Goal: Obtain resource: Download file/media

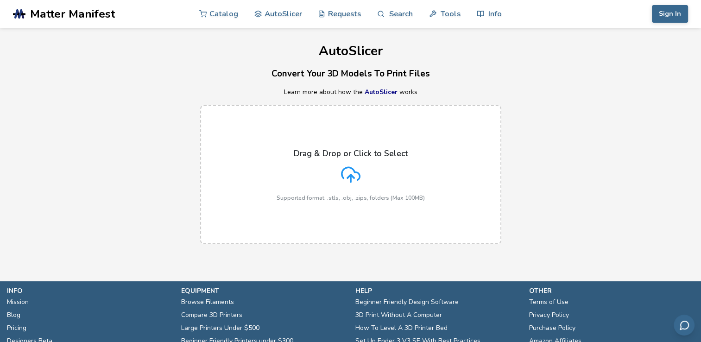
click at [348, 176] on icon at bounding box center [350, 174] width 19 height 19
click at [0, 0] on input "Drag & Drop or Click to Select Supported format: .stls, .obj, .zips, folders (M…" at bounding box center [0, 0] width 0 height 0
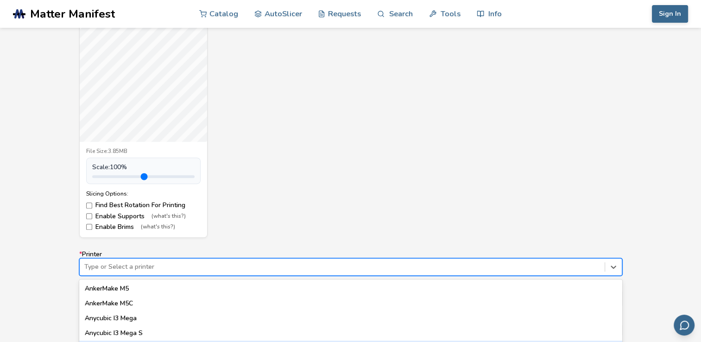
scroll to position [464, 0]
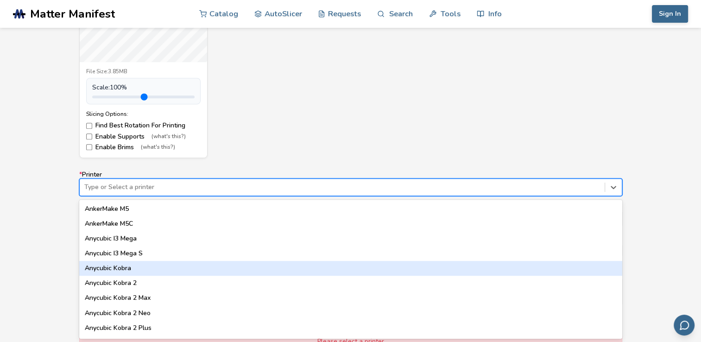
click at [163, 196] on div "64 results available. Use Up and Down to choose options, press Enter to select …" at bounding box center [350, 187] width 543 height 18
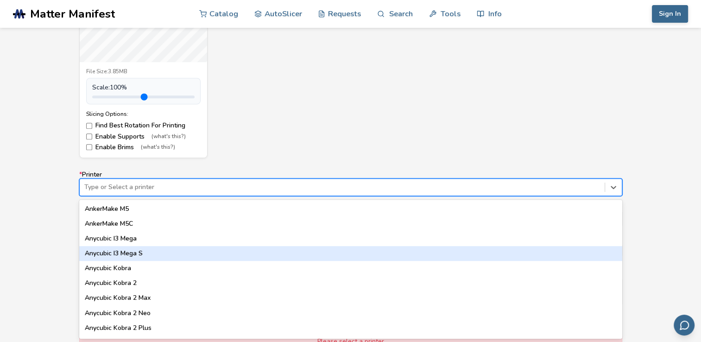
type input "*"
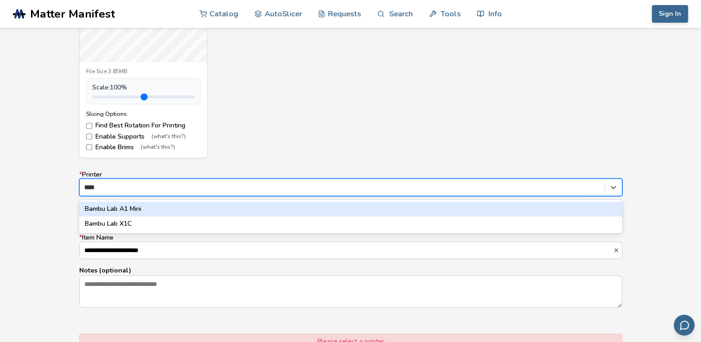
type input "*****"
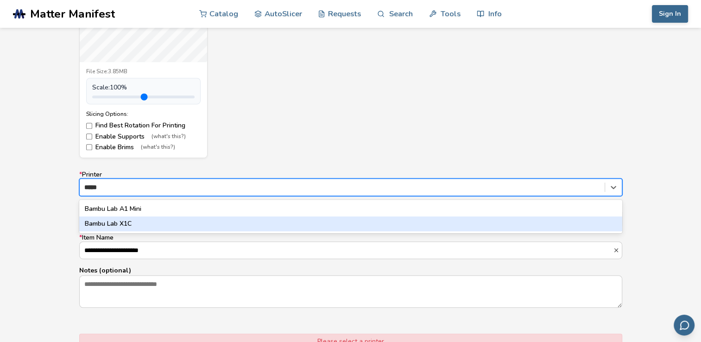
click at [131, 225] on div "Bambu Lab X1C" at bounding box center [350, 223] width 543 height 15
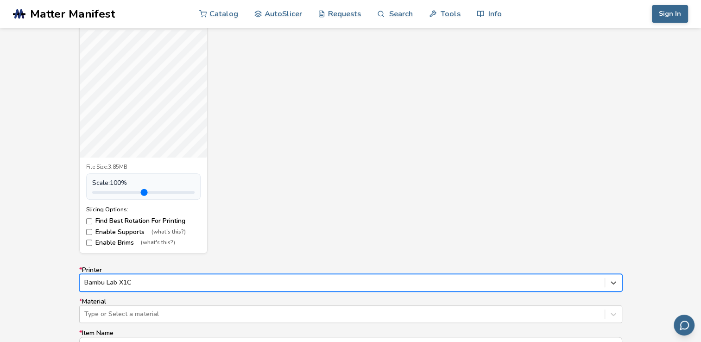
scroll to position [367, 0]
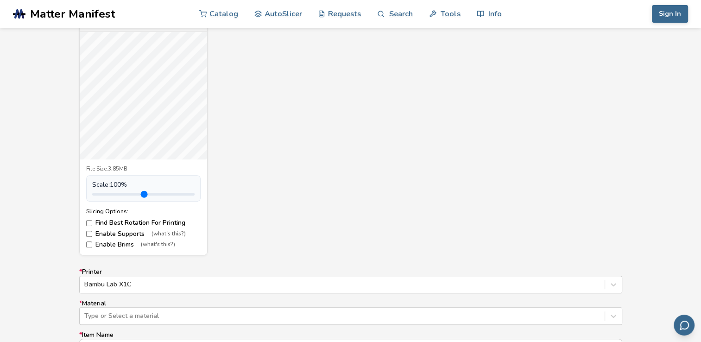
drag, startPoint x: 255, startPoint y: 168, endPoint x: 223, endPoint y: 194, distance: 41.2
click at [223, 194] on div "wuben_G5_case_with_clip.stl File Size: 3.85MB Scale: 100 % Slicing Options: Fin…" at bounding box center [350, 131] width 543 height 247
click at [102, 235] on label "Enable Supports (what's this?)" at bounding box center [143, 233] width 114 height 7
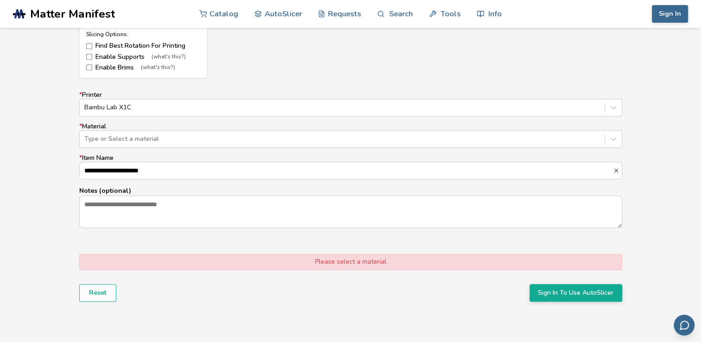
scroll to position [0, 0]
click at [359, 265] on div "Please select a material" at bounding box center [350, 262] width 543 height 16
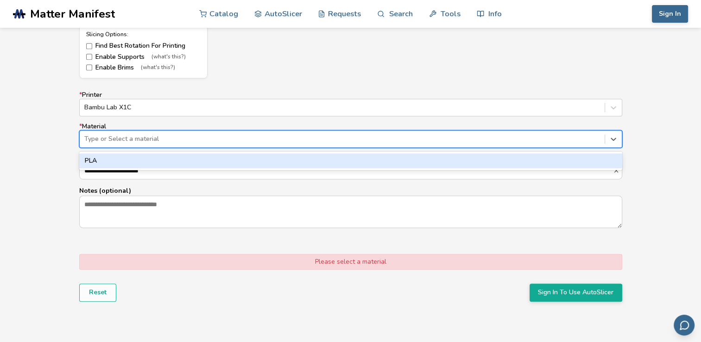
click at [185, 141] on div at bounding box center [341, 138] width 515 height 9
click at [165, 162] on div "PLA" at bounding box center [350, 160] width 543 height 15
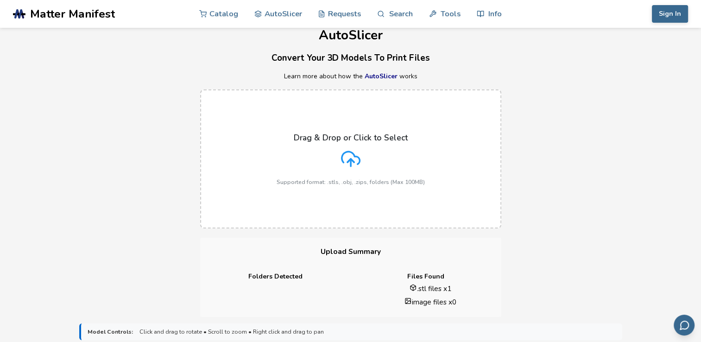
scroll to position [0, 0]
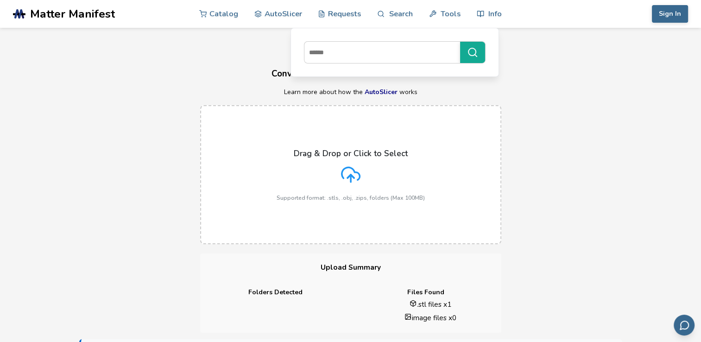
click at [78, 10] on span "Matter Manifest" at bounding box center [72, 13] width 85 height 13
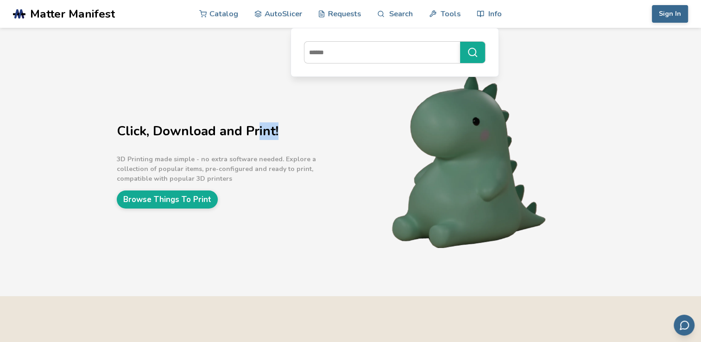
drag, startPoint x: 256, startPoint y: 89, endPoint x: 340, endPoint y: 126, distance: 92.7
click at [340, 126] on div "Click, Download and Print! 3D Printing made simple - no extra software needed. …" at bounding box center [350, 162] width 701 height 268
click at [168, 195] on link "Browse Things To Print" at bounding box center [167, 199] width 101 height 18
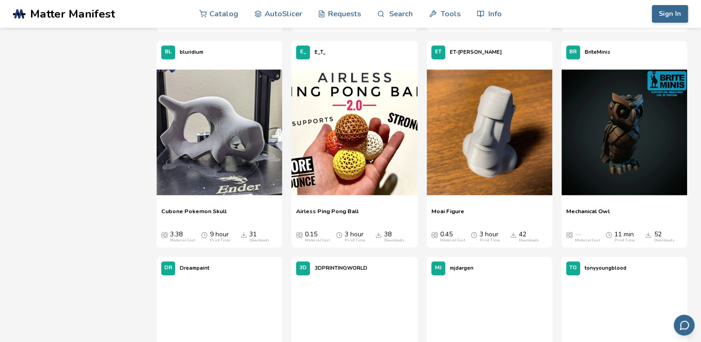
scroll to position [550, 0]
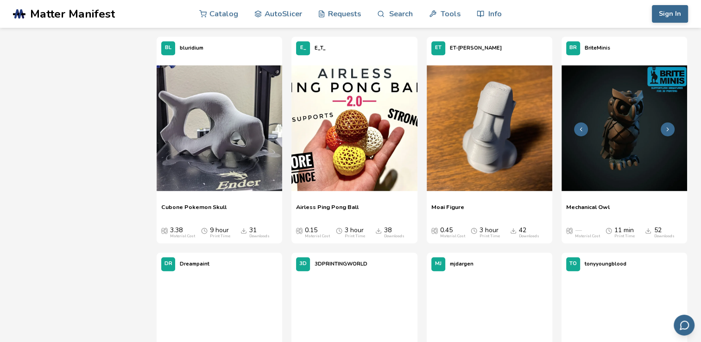
click at [667, 133] on button at bounding box center [667, 129] width 14 height 14
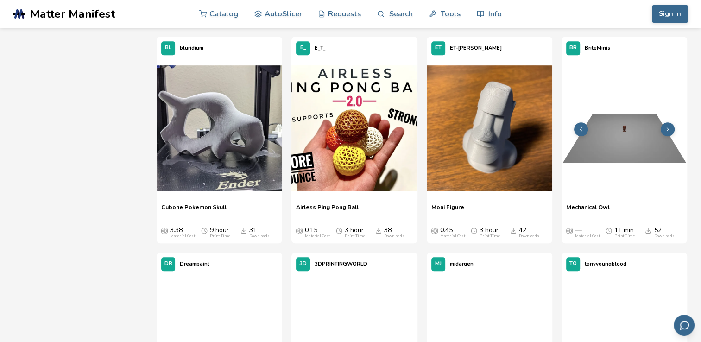
click at [667, 133] on button at bounding box center [667, 129] width 14 height 14
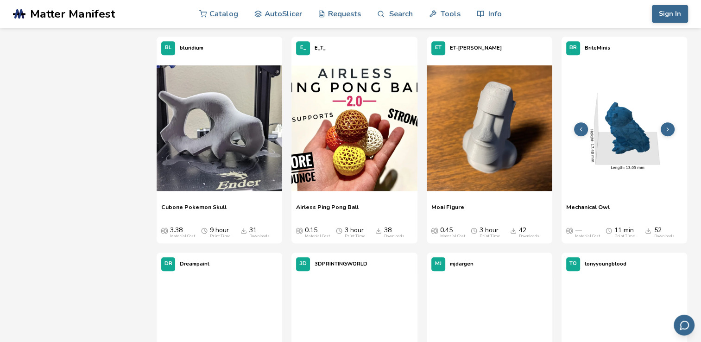
click at [667, 133] on button at bounding box center [667, 129] width 14 height 14
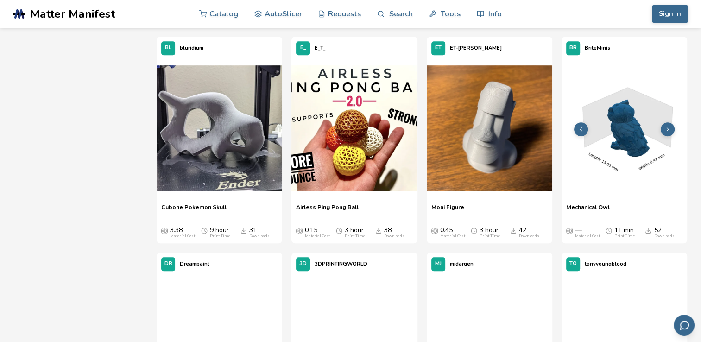
click at [667, 133] on button at bounding box center [667, 129] width 14 height 14
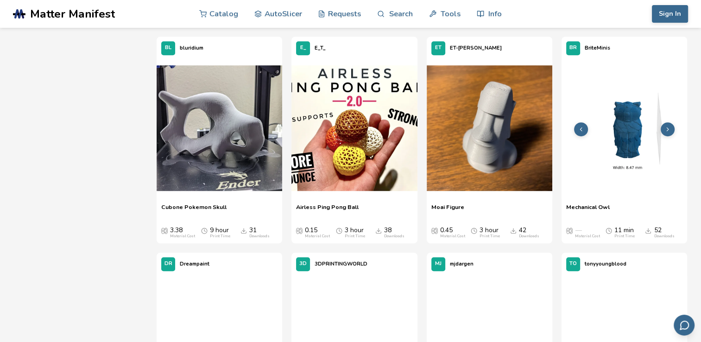
click at [667, 133] on button at bounding box center [667, 129] width 14 height 14
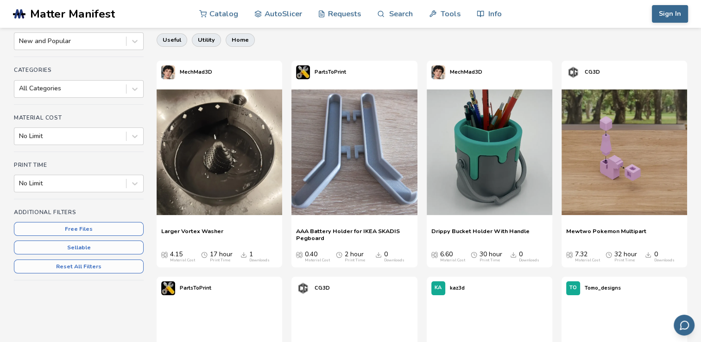
scroll to position [0, 0]
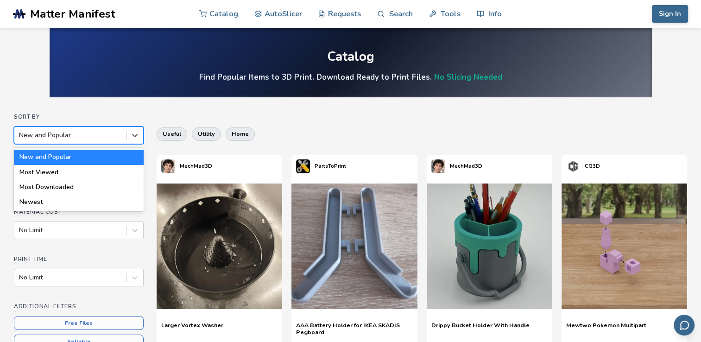
click at [109, 131] on div at bounding box center [70, 135] width 102 height 9
click at [66, 185] on div "Most Downloaded" at bounding box center [79, 187] width 130 height 15
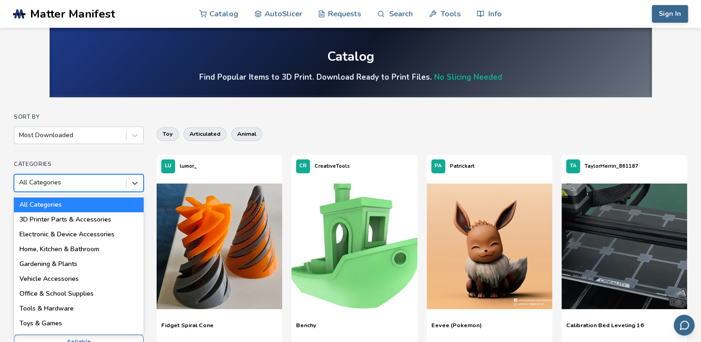
click at [119, 178] on div at bounding box center [70, 182] width 102 height 9
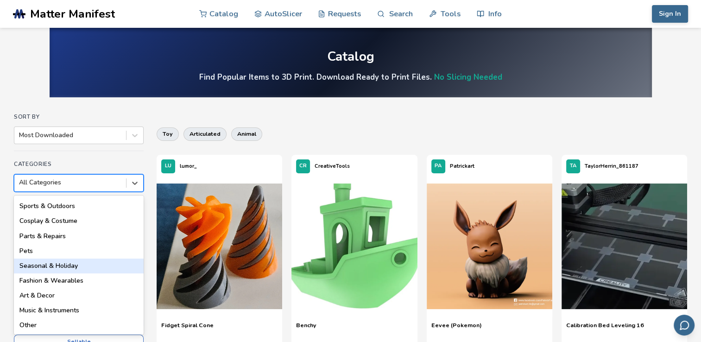
scroll to position [132, 0]
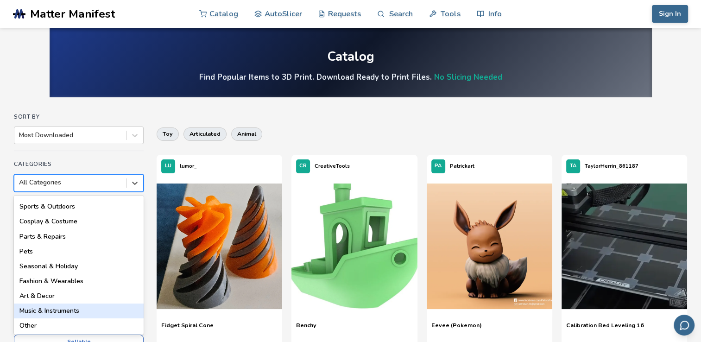
click at [63, 304] on div "Music & Instruments" at bounding box center [79, 310] width 130 height 15
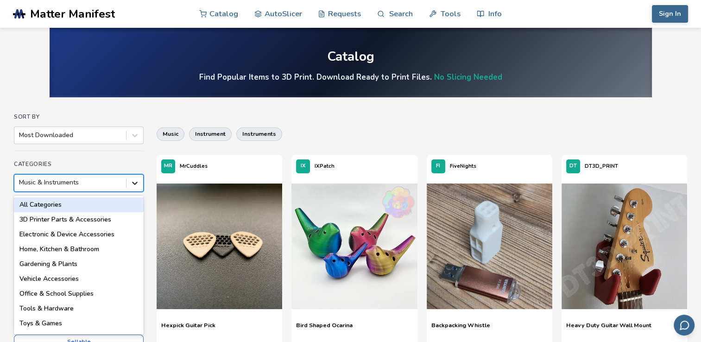
click at [139, 181] on icon at bounding box center [134, 182] width 9 height 9
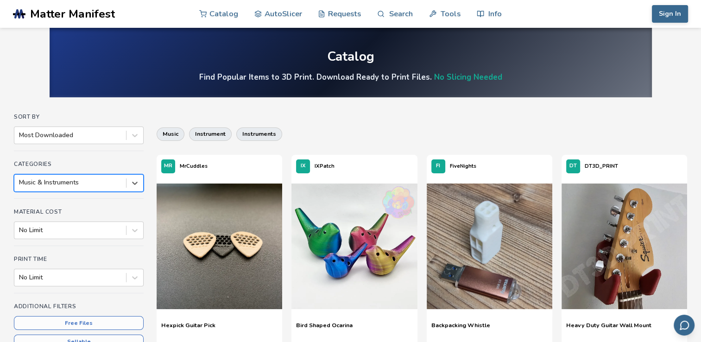
click at [76, 177] on div "Music & Instruments" at bounding box center [70, 182] width 112 height 13
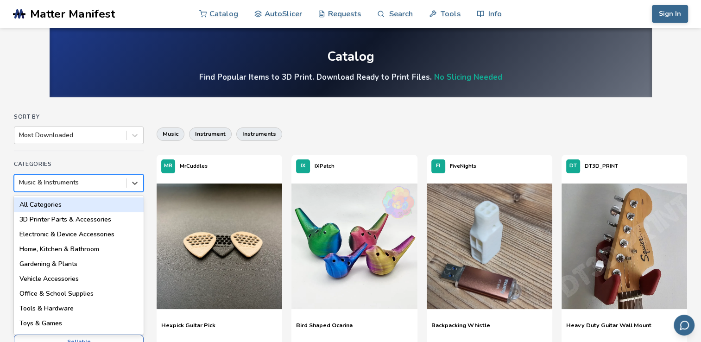
click at [74, 184] on div at bounding box center [70, 182] width 102 height 9
click at [84, 203] on div "All Categories" at bounding box center [79, 204] width 130 height 15
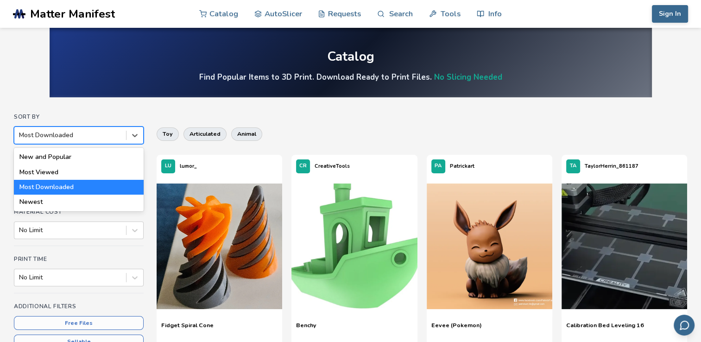
click at [80, 128] on div "Most Downloaded" at bounding box center [79, 135] width 130 height 18
click at [88, 171] on div "Most Viewed" at bounding box center [79, 172] width 130 height 15
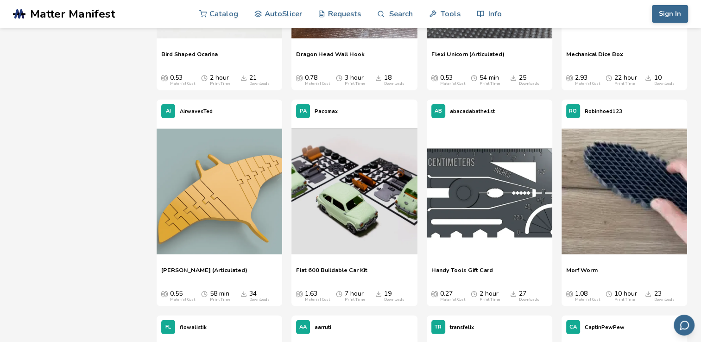
scroll to position [5667, 0]
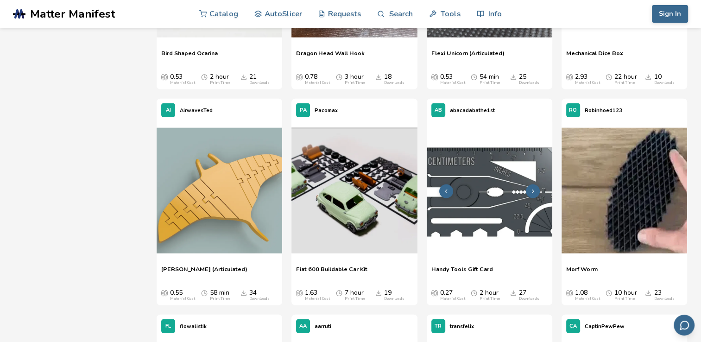
click at [479, 196] on img at bounding box center [490, 191] width 126 height 126
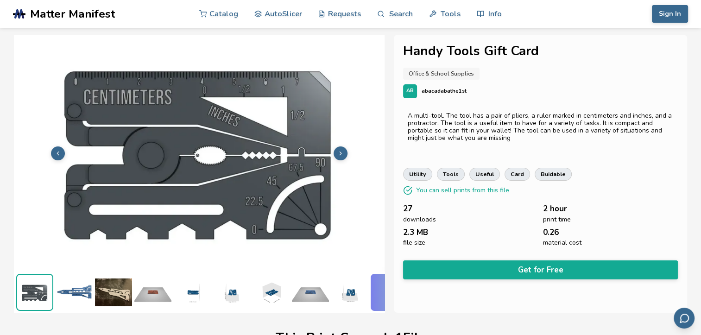
click at [72, 286] on img at bounding box center [74, 292] width 37 height 37
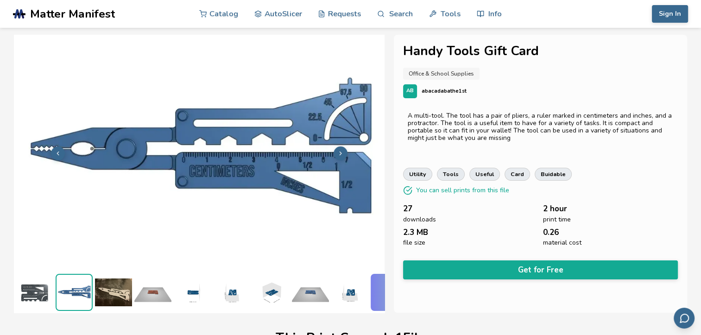
click at [123, 277] on img at bounding box center [113, 292] width 37 height 37
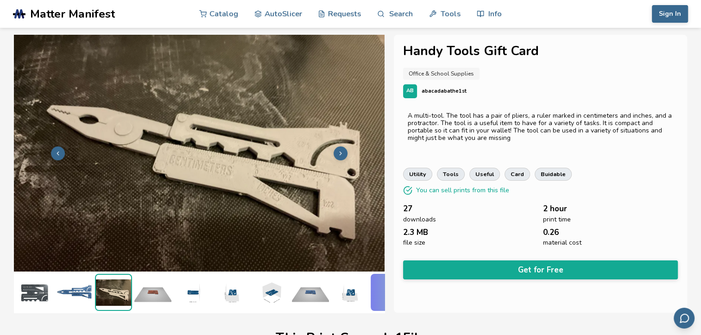
click at [176, 276] on img at bounding box center [192, 292] width 37 height 37
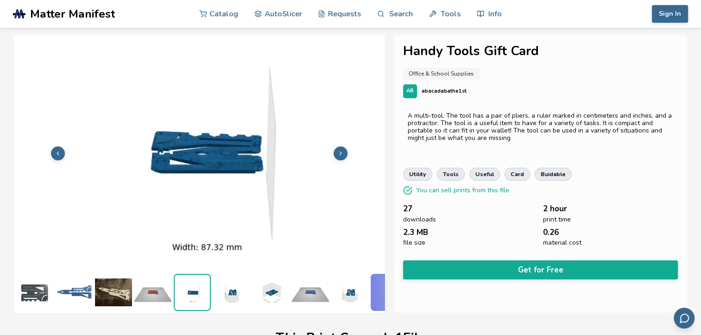
click at [228, 274] on img at bounding box center [231, 292] width 37 height 37
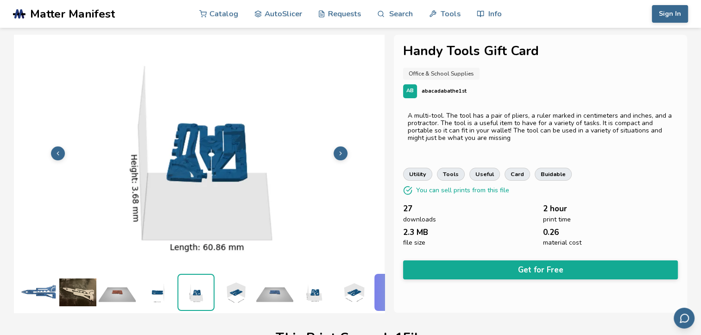
click at [265, 284] on img at bounding box center [274, 292] width 37 height 37
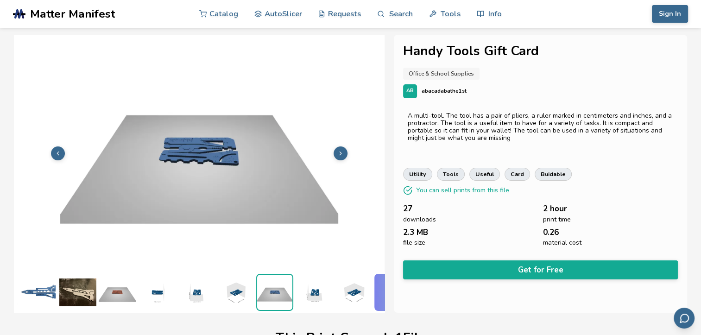
scroll to position [0, 72]
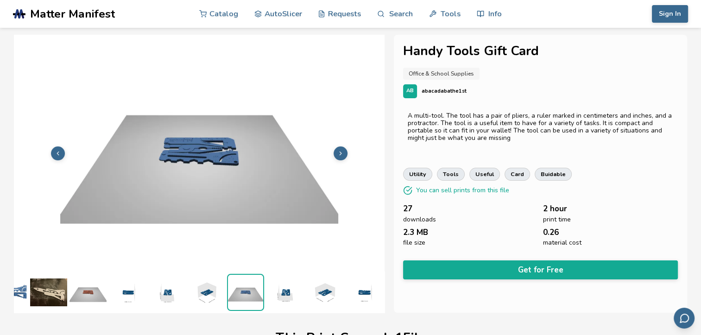
click at [289, 290] on img at bounding box center [284, 292] width 37 height 37
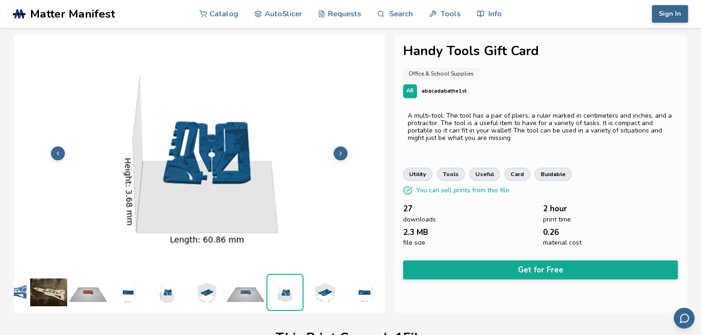
click at [308, 286] on img at bounding box center [324, 292] width 37 height 37
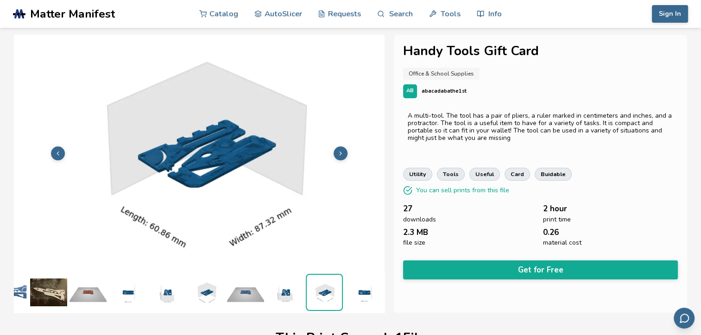
click at [345, 291] on img at bounding box center [363, 292] width 37 height 37
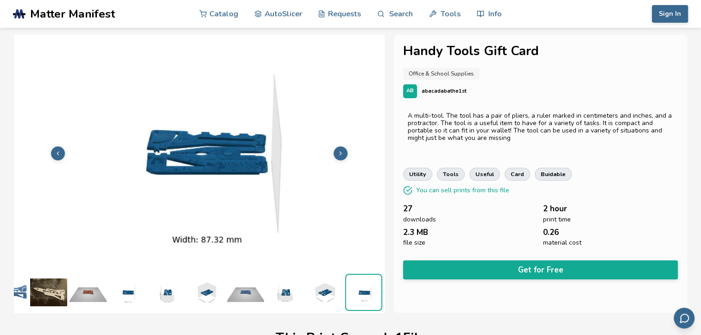
scroll to position [0, 0]
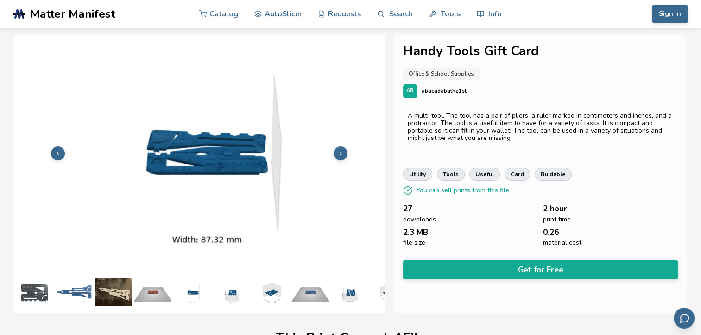
click at [33, 285] on img at bounding box center [34, 292] width 37 height 37
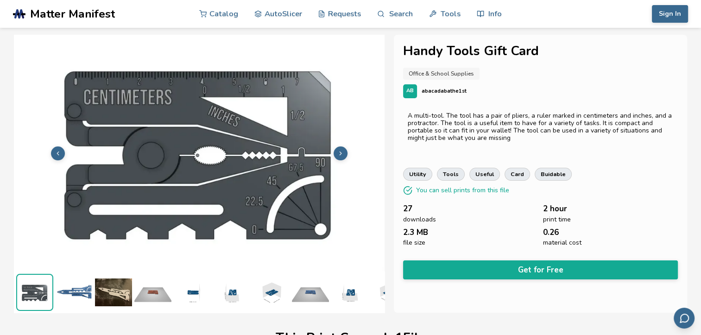
click at [74, 283] on img at bounding box center [74, 292] width 37 height 37
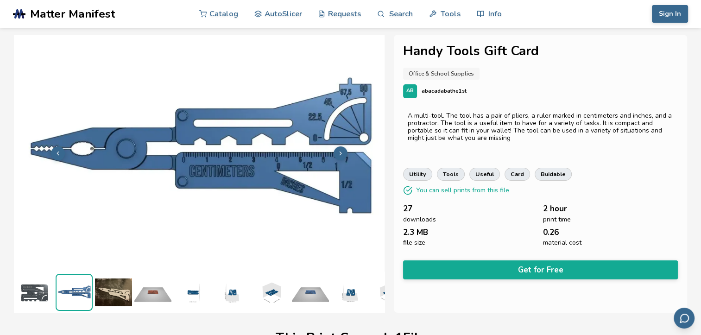
click at [146, 283] on img at bounding box center [152, 292] width 37 height 37
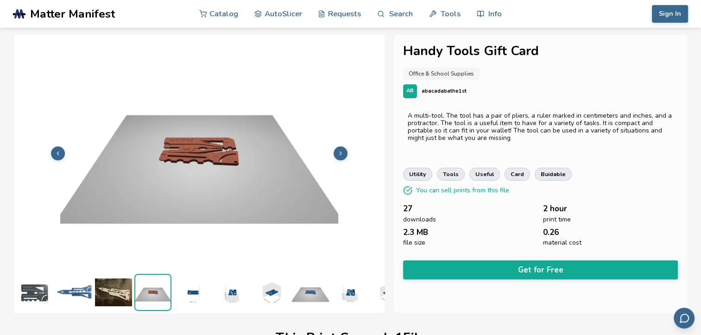
click at [191, 284] on img at bounding box center [192, 292] width 37 height 37
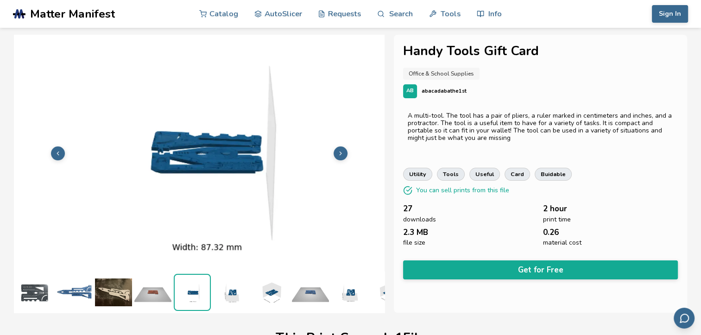
scroll to position [2, 0]
click at [240, 289] on img at bounding box center [231, 291] width 37 height 37
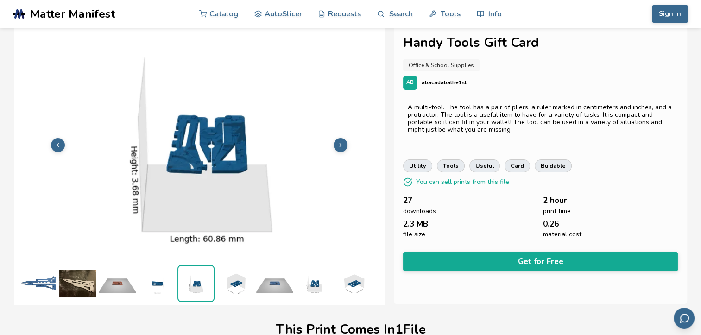
scroll to position [0, 4]
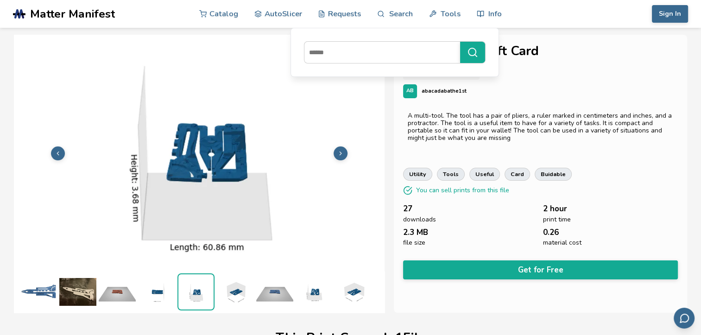
click at [87, 6] on link ".cls-1, .cls-2, .cls-3 { stroke-width: 0px; } .cls-2 { fill: #1d1e56; } .cls-3 …" at bounding box center [94, 14] width 162 height 28
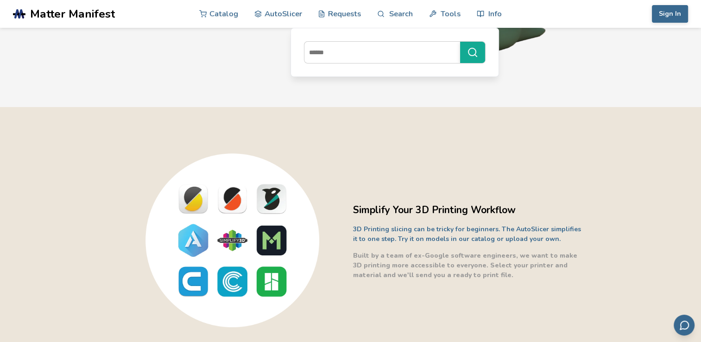
scroll to position [188, 0]
drag, startPoint x: 365, startPoint y: 236, endPoint x: 419, endPoint y: 239, distance: 53.8
click at [419, 239] on p "3D Printing slicing can be tricky for beginners. The AutoSlicer simplifies it t…" at bounding box center [469, 234] width 232 height 19
click at [460, 239] on p "3D Printing slicing can be tricky for beginners. The AutoSlicer simplifies it t…" at bounding box center [469, 234] width 232 height 19
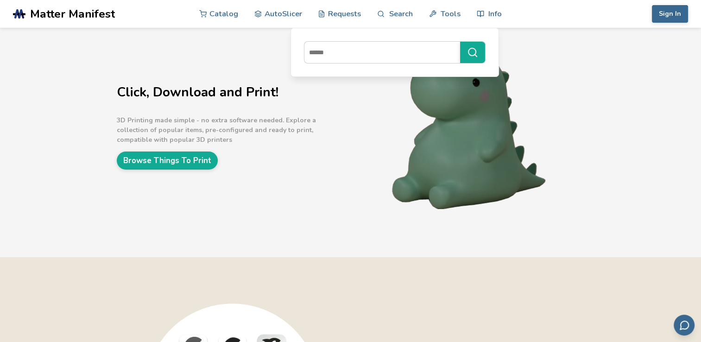
scroll to position [21, 0]
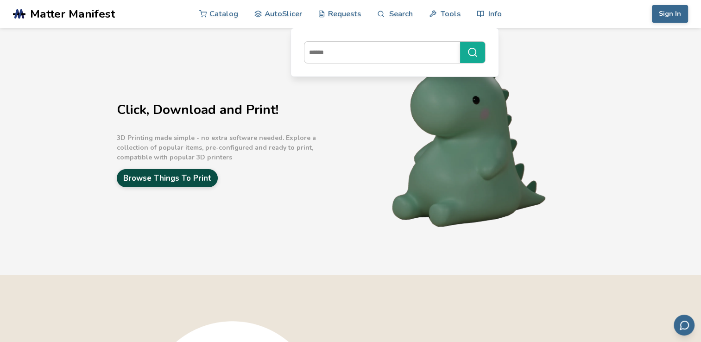
click at [201, 176] on link "Browse Things To Print" at bounding box center [167, 178] width 101 height 18
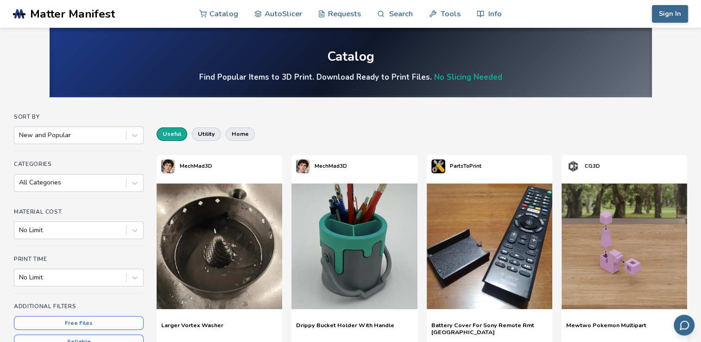
click at [174, 134] on button "useful" at bounding box center [172, 133] width 31 height 13
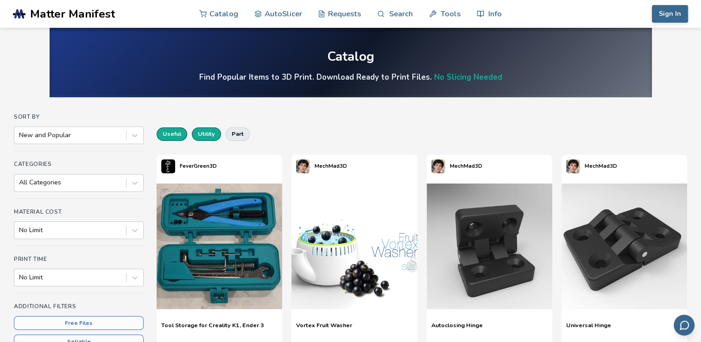
click at [205, 131] on button "utility" at bounding box center [206, 133] width 29 height 13
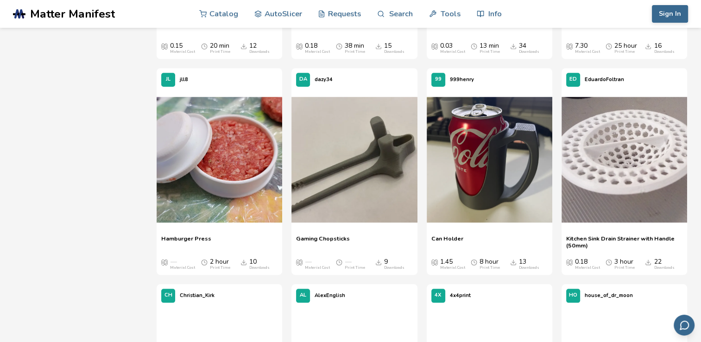
scroll to position [950, 0]
click at [257, 159] on button at bounding box center [263, 160] width 14 height 14
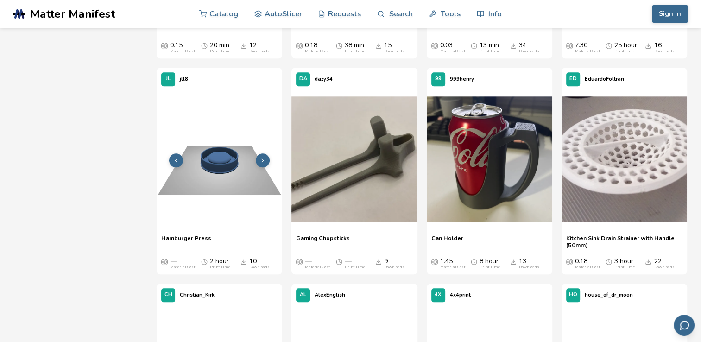
click at [257, 159] on button at bounding box center [263, 160] width 14 height 14
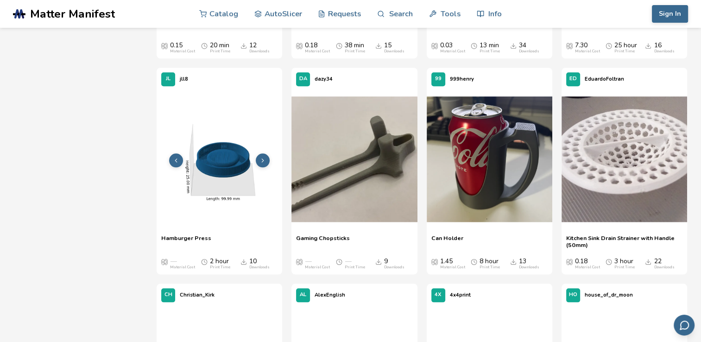
click at [257, 159] on button at bounding box center [263, 160] width 14 height 14
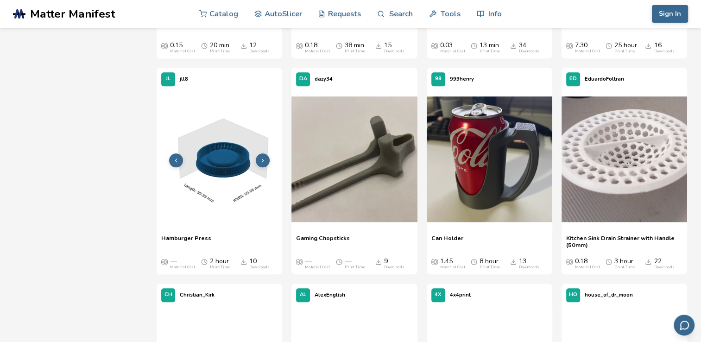
click at [257, 159] on button at bounding box center [263, 160] width 14 height 14
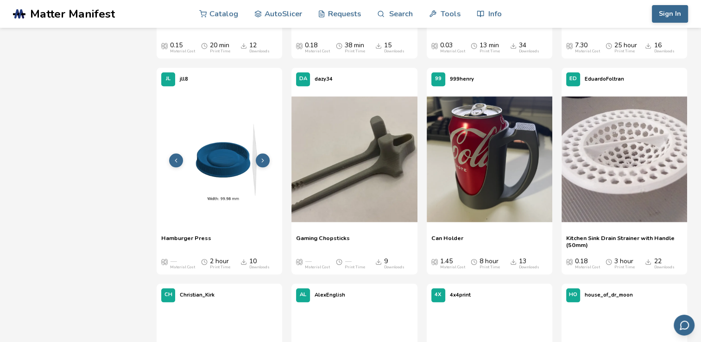
click at [257, 159] on button at bounding box center [263, 160] width 14 height 14
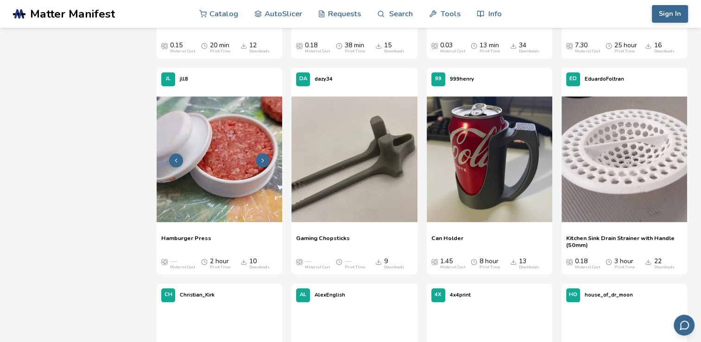
click at [216, 182] on img at bounding box center [220, 159] width 126 height 126
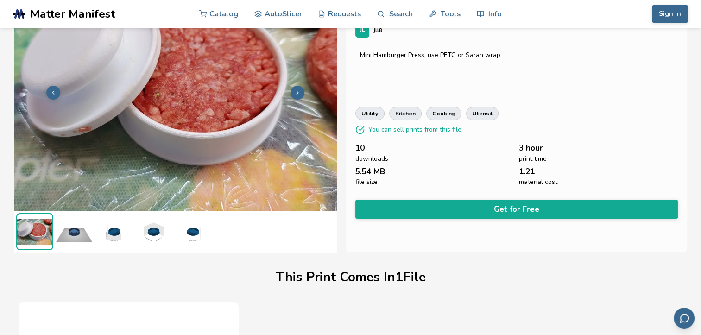
click at [75, 227] on img at bounding box center [74, 231] width 37 height 37
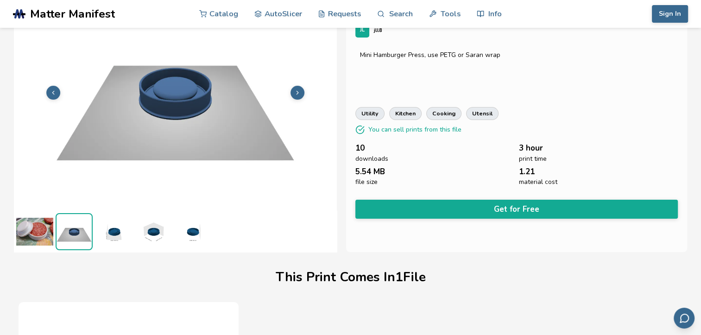
click at [113, 235] on img at bounding box center [113, 231] width 37 height 37
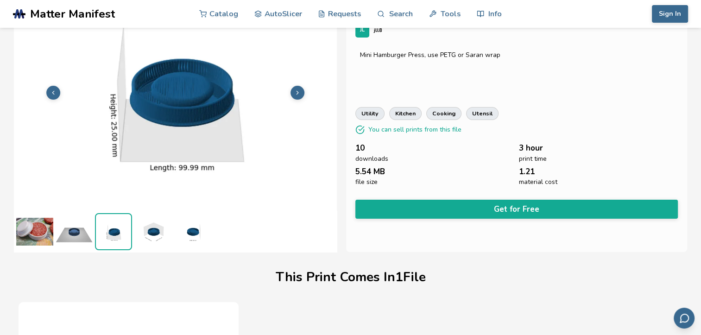
click at [152, 239] on img at bounding box center [152, 231] width 37 height 37
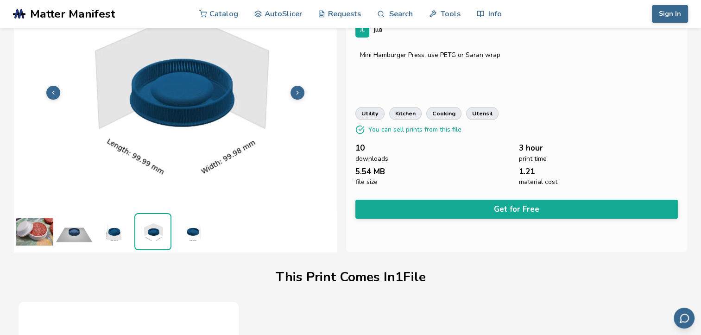
click at [183, 238] on img at bounding box center [192, 231] width 37 height 37
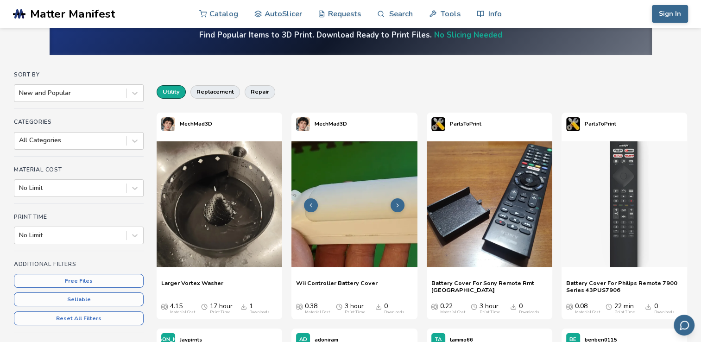
scroll to position [26, 0]
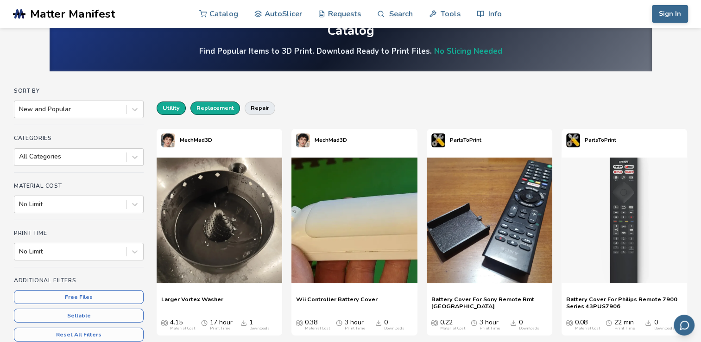
click at [210, 108] on button "replacement" at bounding box center [215, 107] width 50 height 13
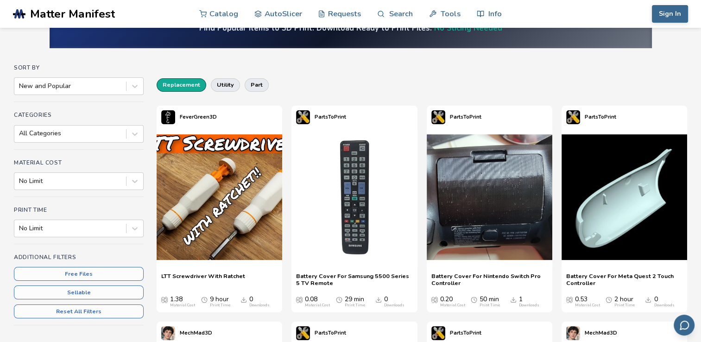
scroll to position [48, 0]
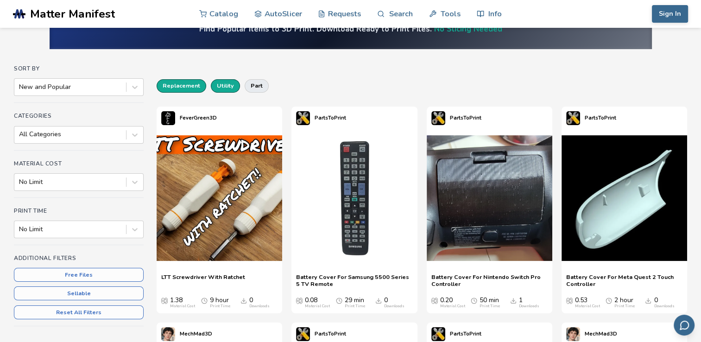
click at [219, 86] on button "utility" at bounding box center [225, 85] width 29 height 13
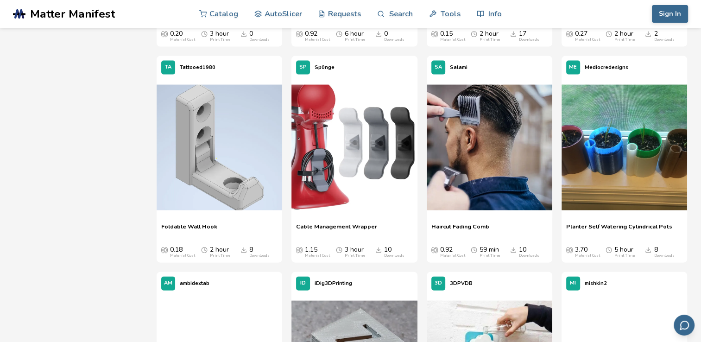
scroll to position [2041, 0]
click at [472, 173] on img at bounding box center [490, 147] width 126 height 126
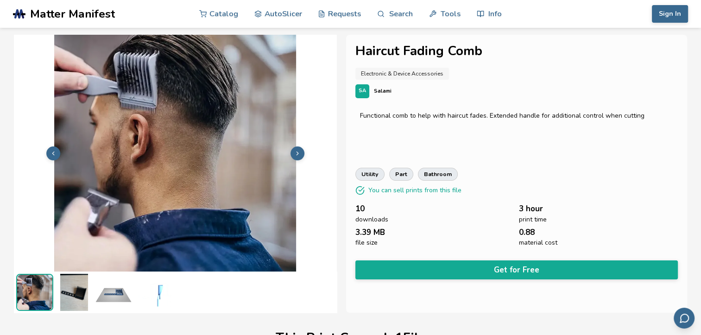
click at [73, 304] on img at bounding box center [74, 292] width 37 height 37
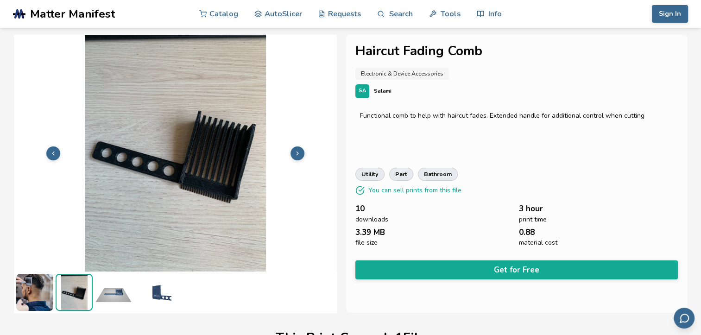
click at [114, 295] on img at bounding box center [113, 292] width 37 height 37
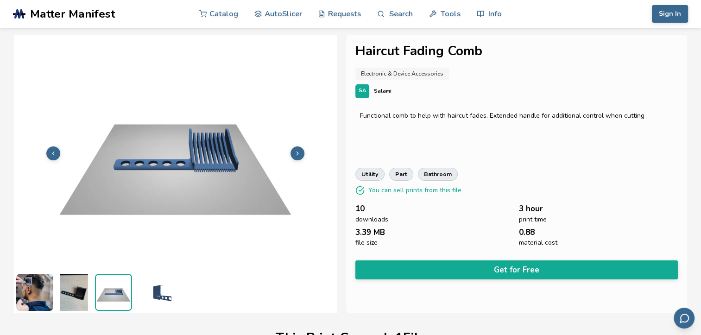
click at [161, 294] on img at bounding box center [152, 292] width 37 height 37
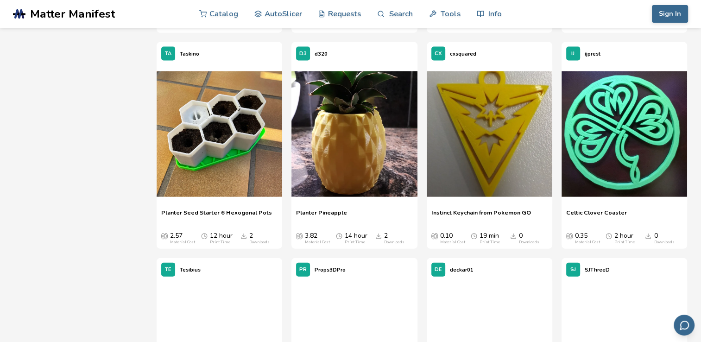
scroll to position [8957, 0]
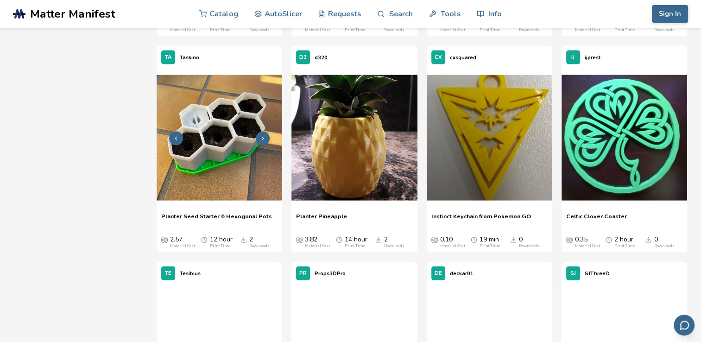
click at [233, 115] on img at bounding box center [220, 138] width 126 height 126
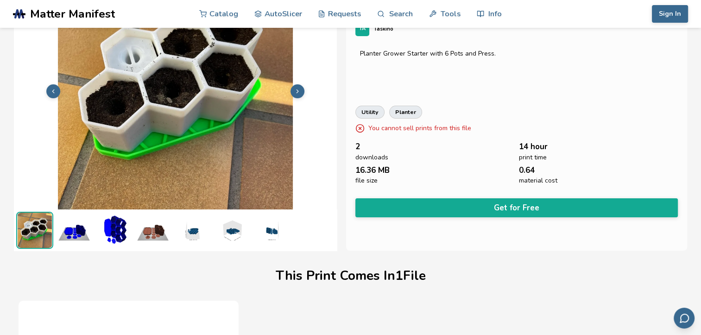
scroll to position [61, 0]
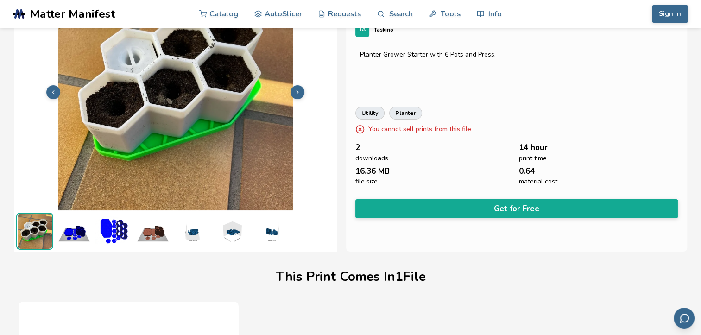
click at [151, 233] on img at bounding box center [152, 231] width 37 height 37
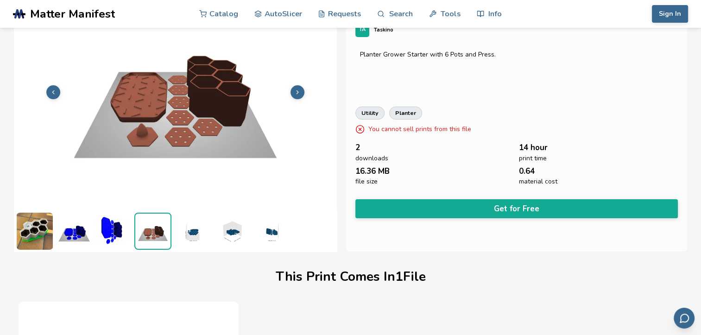
click at [80, 238] on img at bounding box center [74, 231] width 37 height 37
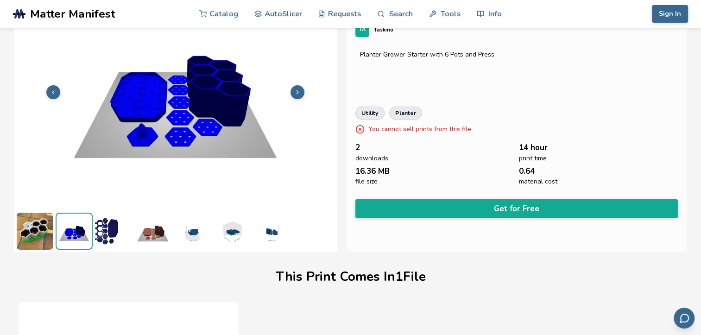
click at [186, 232] on img at bounding box center [192, 231] width 37 height 37
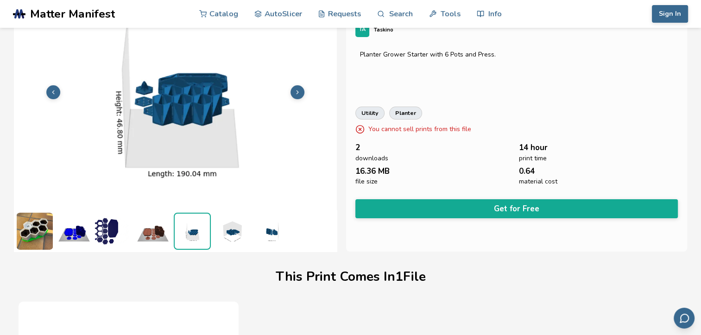
click at [246, 232] on img at bounding box center [231, 231] width 37 height 37
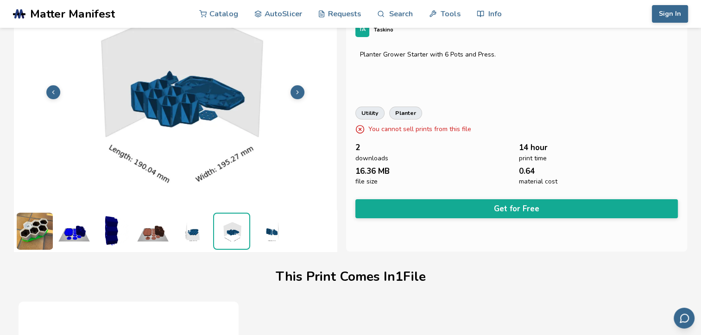
click at [270, 231] on img at bounding box center [270, 231] width 37 height 37
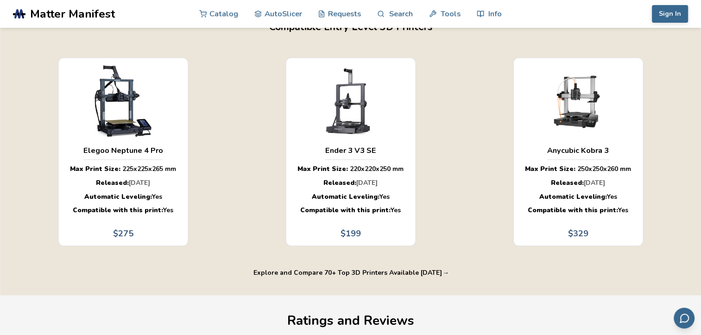
scroll to position [680, 0]
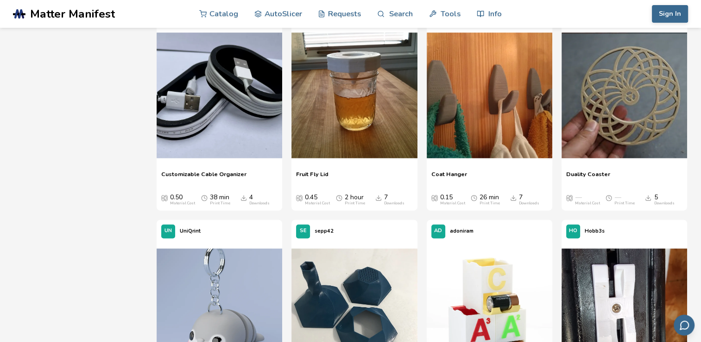
scroll to position [1225, 0]
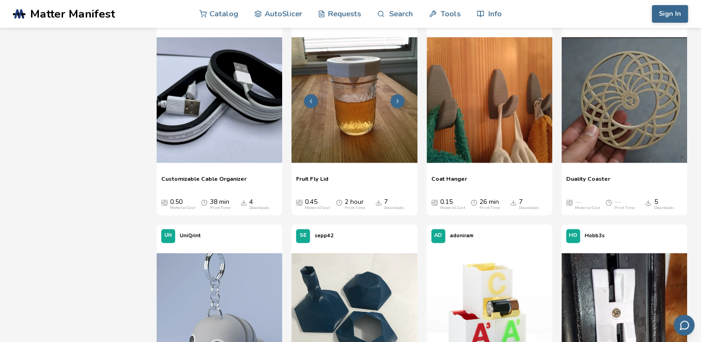
click at [360, 113] on img at bounding box center [354, 100] width 126 height 126
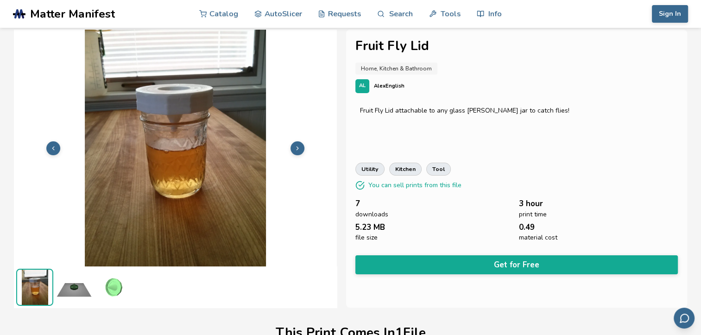
scroll to position [3, 0]
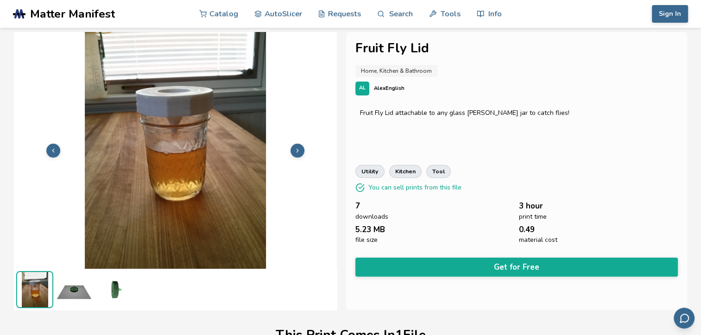
click at [292, 149] on button at bounding box center [297, 151] width 14 height 14
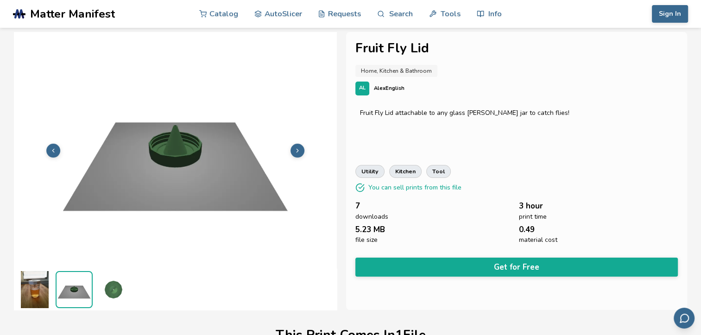
click at [292, 149] on button at bounding box center [297, 151] width 14 height 14
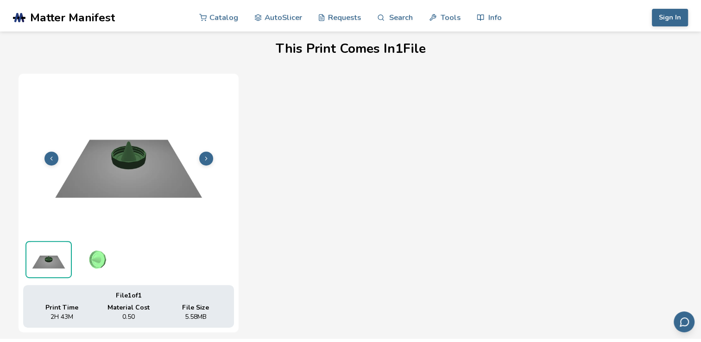
scroll to position [0, 0]
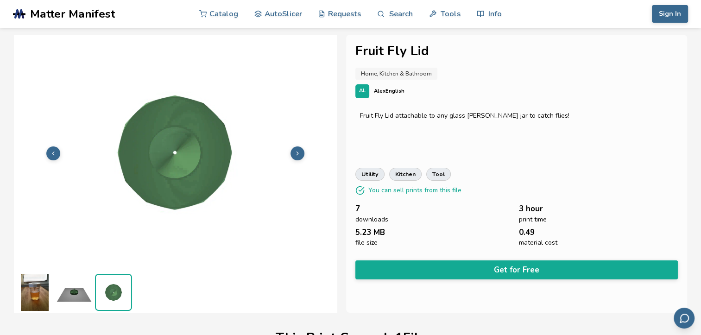
click at [82, 12] on span "Matter Manifest" at bounding box center [72, 13] width 85 height 13
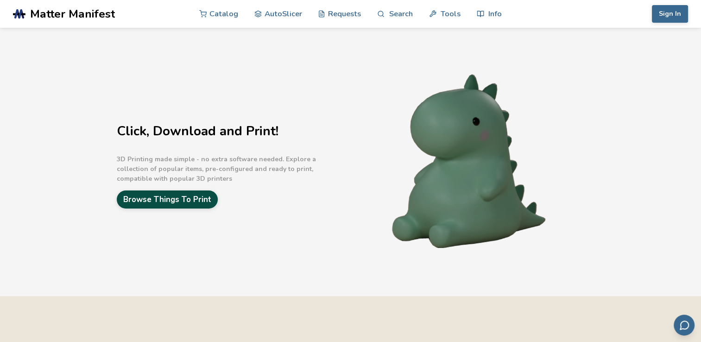
click at [143, 202] on link "Browse Things To Print" at bounding box center [167, 199] width 101 height 18
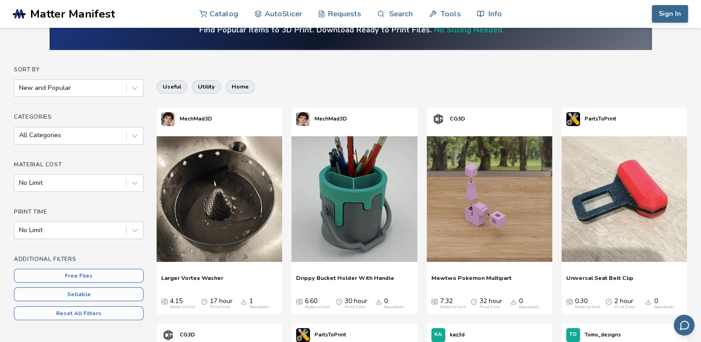
scroll to position [44, 0]
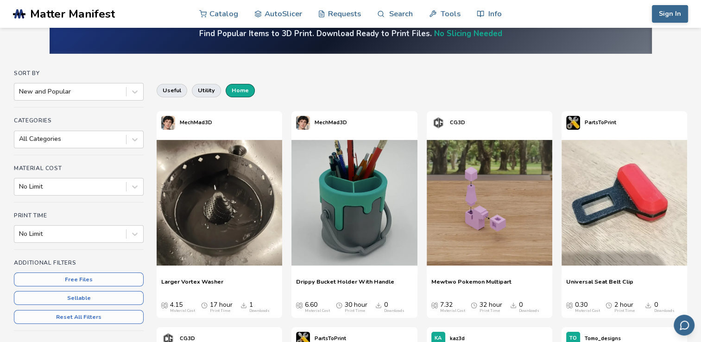
click at [239, 87] on button "home" at bounding box center [240, 90] width 29 height 13
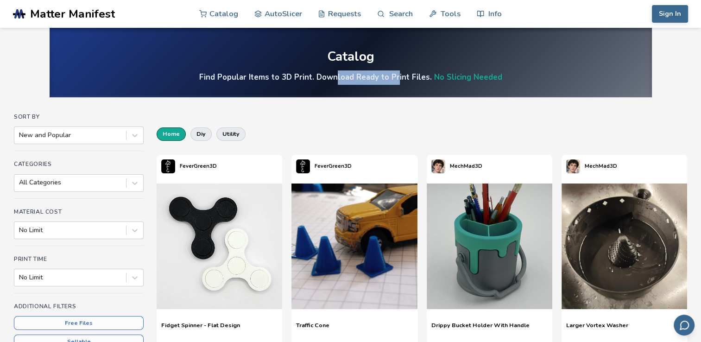
drag, startPoint x: 339, startPoint y: 77, endPoint x: 399, endPoint y: 75, distance: 59.8
click at [399, 75] on h4 "Find Popular Items to 3D Print. Download Ready to Print Files. No Slicing Needed" at bounding box center [350, 77] width 303 height 11
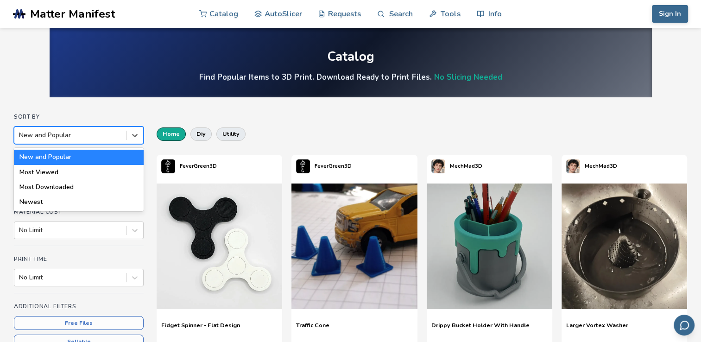
click at [64, 136] on div at bounding box center [70, 135] width 102 height 9
click at [83, 206] on div "Newest" at bounding box center [79, 202] width 130 height 15
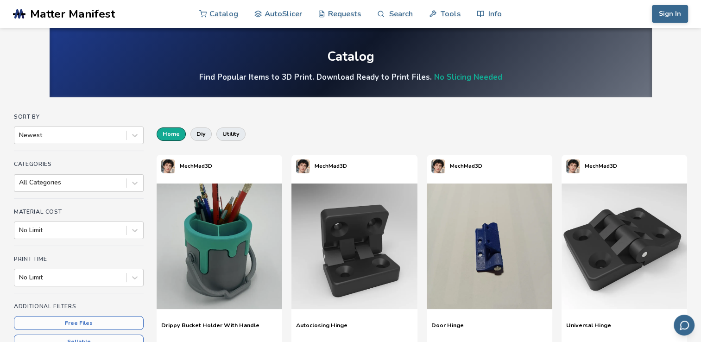
click at [41, 19] on span "Matter Manifest" at bounding box center [72, 13] width 85 height 13
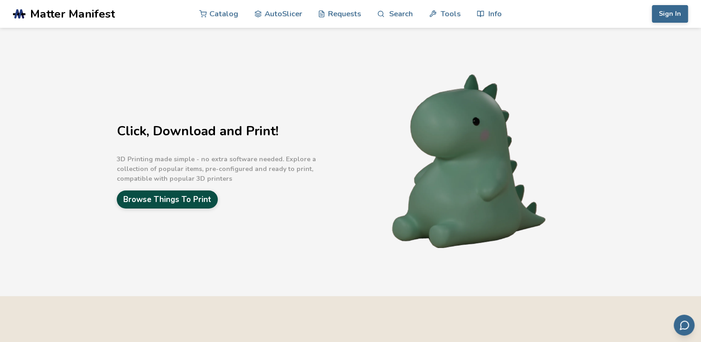
click at [137, 197] on link "Browse Things To Print" at bounding box center [167, 199] width 101 height 18
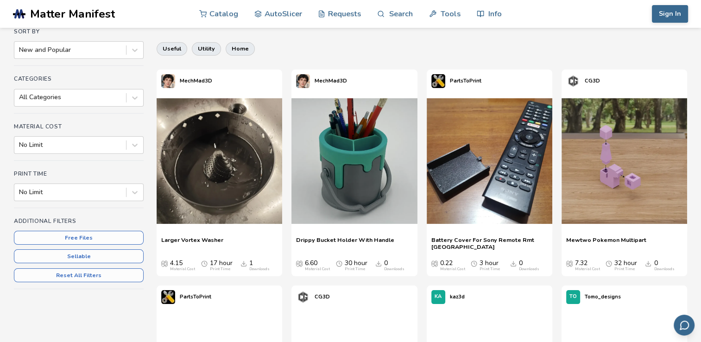
scroll to position [86, 0]
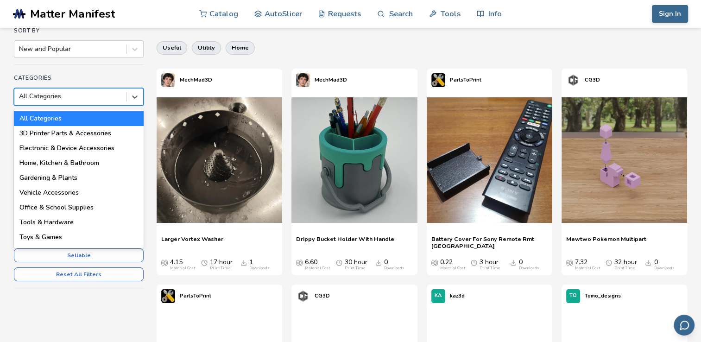
click at [98, 100] on div at bounding box center [70, 96] width 102 height 9
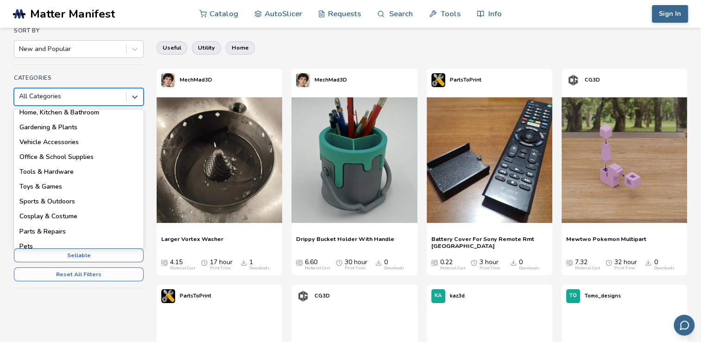
scroll to position [55, 0]
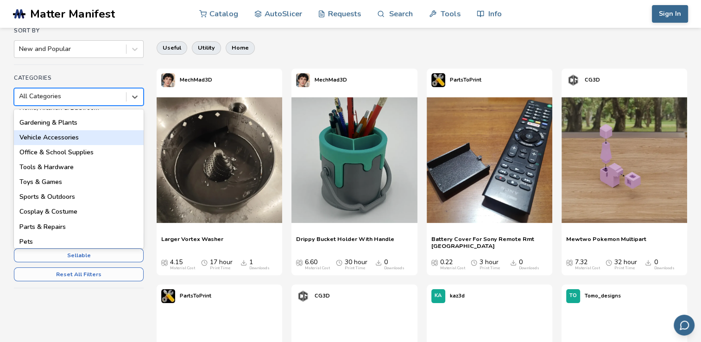
click at [72, 136] on div "Vehicle Accessories" at bounding box center [79, 137] width 130 height 15
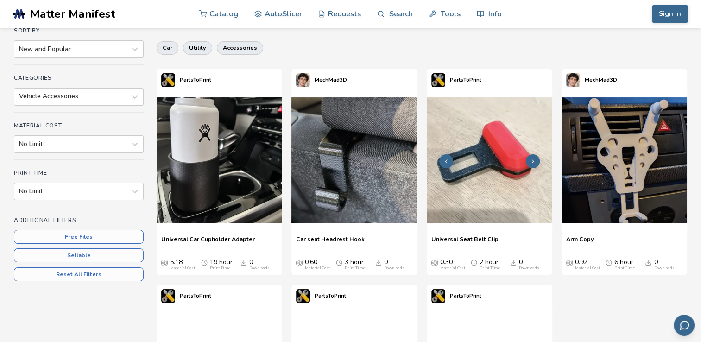
click at [521, 181] on img at bounding box center [490, 160] width 126 height 126
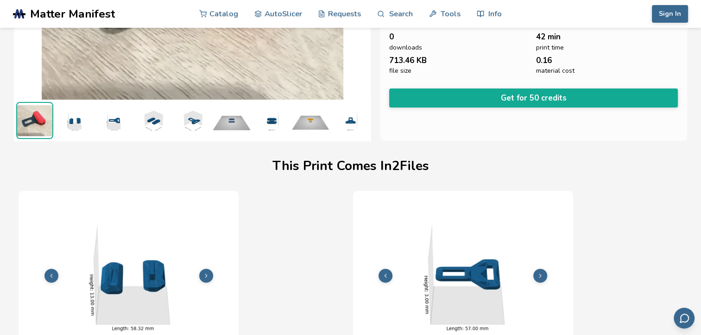
scroll to position [211, 4]
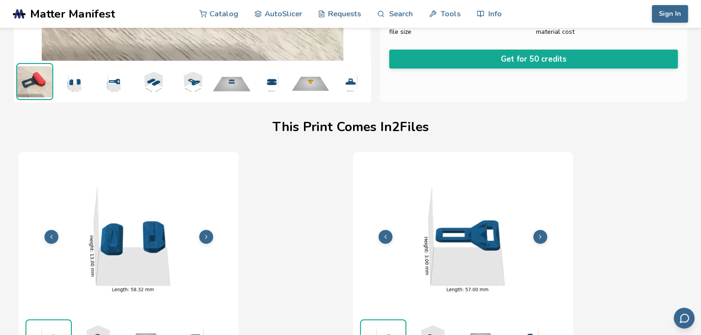
click at [77, 85] on img at bounding box center [74, 81] width 37 height 37
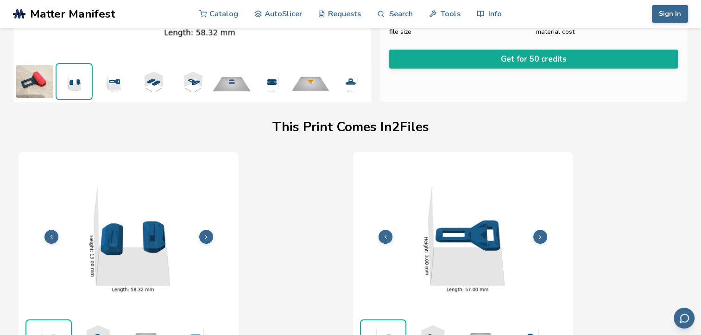
scroll to position [211, 0]
click at [107, 84] on img at bounding box center [113, 81] width 37 height 37
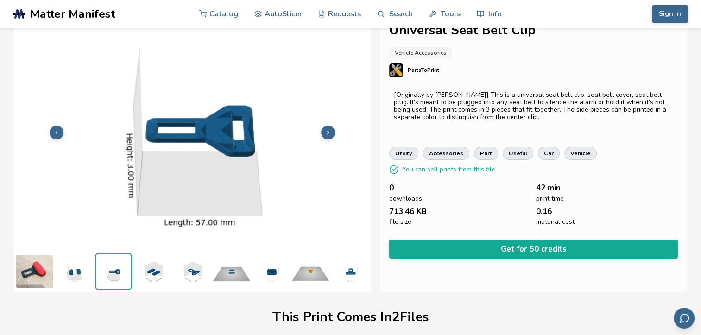
scroll to position [20, 0]
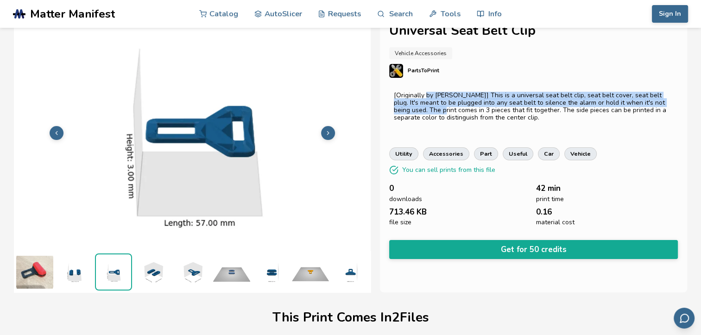
drag, startPoint x: 433, startPoint y: 99, endPoint x: 445, endPoint y: 112, distance: 17.7
click at [445, 112] on p "[Originally by [PERSON_NAME]] This is a universal seat belt clip, seat belt cov…" at bounding box center [533, 107] width 279 height 30
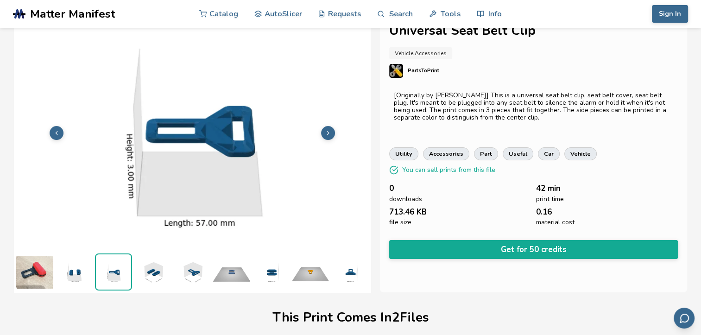
drag, startPoint x: 445, startPoint y: 112, endPoint x: 479, endPoint y: 112, distance: 33.8
click at [479, 112] on p "[Originally by [PERSON_NAME]] This is a universal seat belt clip, seat belt cov…" at bounding box center [533, 107] width 279 height 30
drag, startPoint x: 502, startPoint y: 107, endPoint x: 535, endPoint y: 107, distance: 33.8
click at [535, 107] on p "[Originally by [PERSON_NAME]] This is a universal seat belt clip, seat belt cov…" at bounding box center [533, 107] width 279 height 30
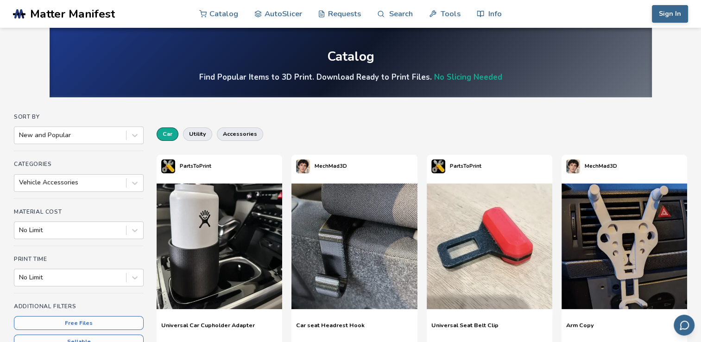
click at [161, 132] on button "car" at bounding box center [168, 133] width 22 height 13
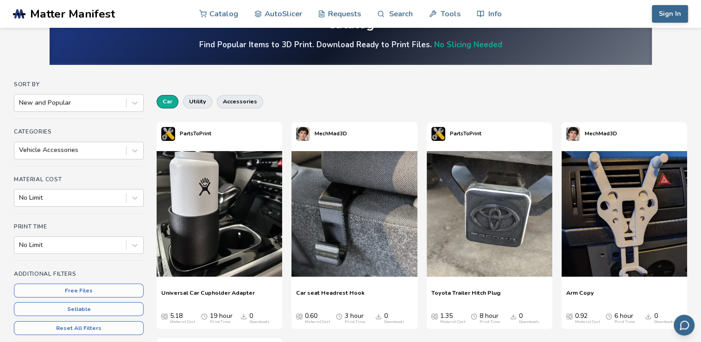
scroll to position [34, 0]
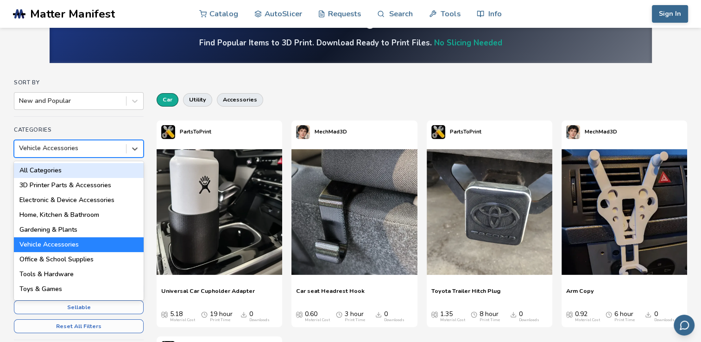
click at [95, 148] on div at bounding box center [70, 148] width 102 height 9
click at [88, 171] on div "All Categories" at bounding box center [79, 170] width 130 height 15
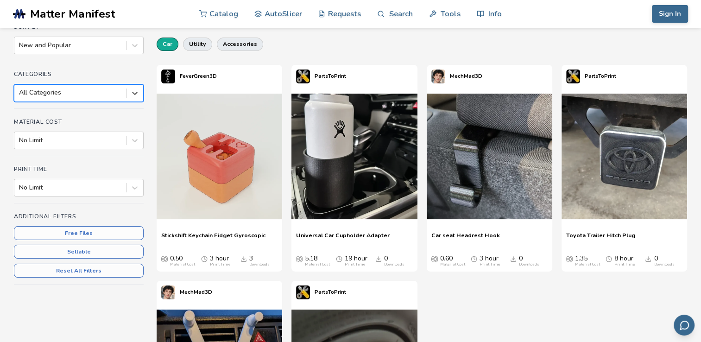
scroll to position [117, 0]
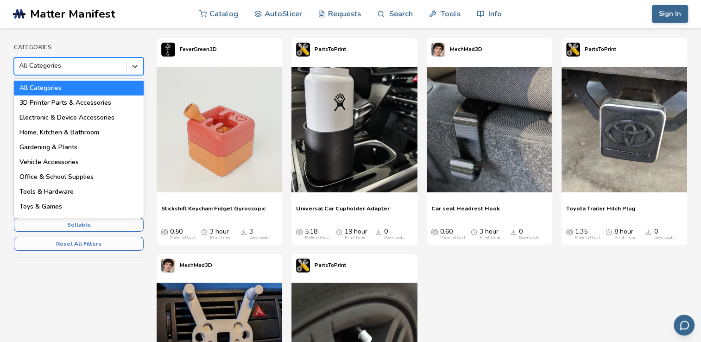
click at [37, 69] on div at bounding box center [70, 65] width 102 height 9
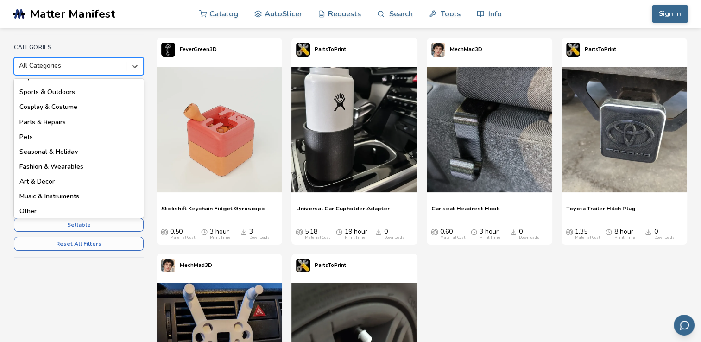
scroll to position [132, 0]
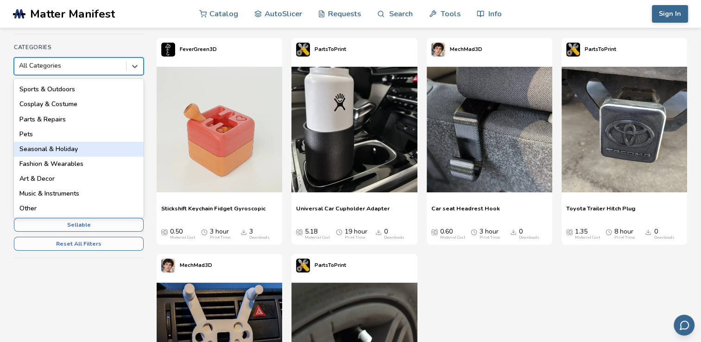
click at [60, 150] on div "Seasonal & Holiday" at bounding box center [79, 149] width 130 height 15
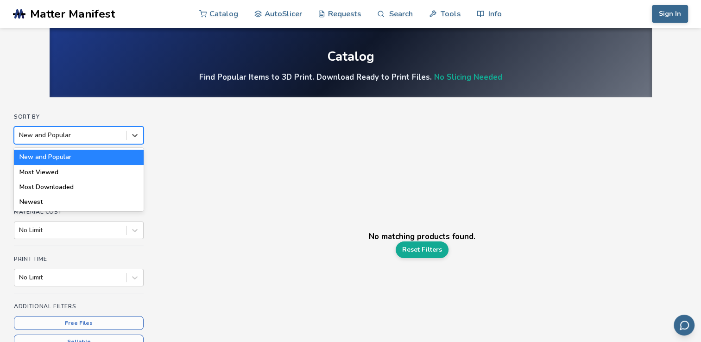
click at [117, 135] on div at bounding box center [70, 135] width 102 height 9
click at [93, 190] on div "Most Downloaded" at bounding box center [79, 187] width 130 height 15
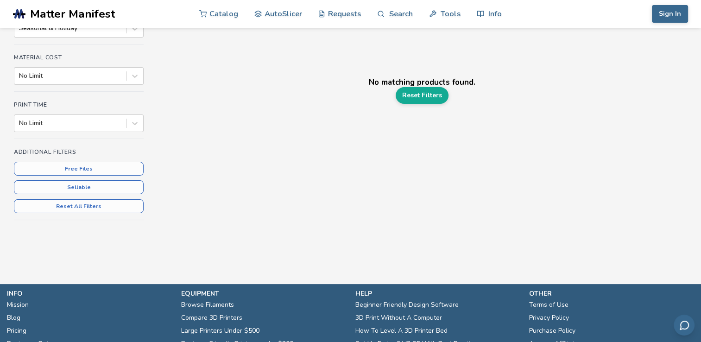
scroll to position [155, 0]
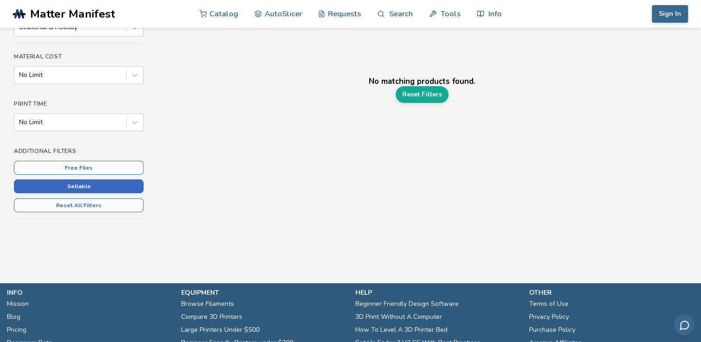
click at [85, 183] on button "Sellable" at bounding box center [79, 186] width 130 height 14
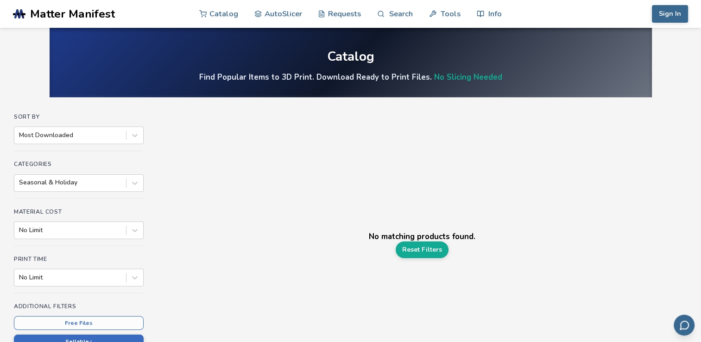
click at [83, 19] on span "Matter Manifest" at bounding box center [72, 13] width 85 height 13
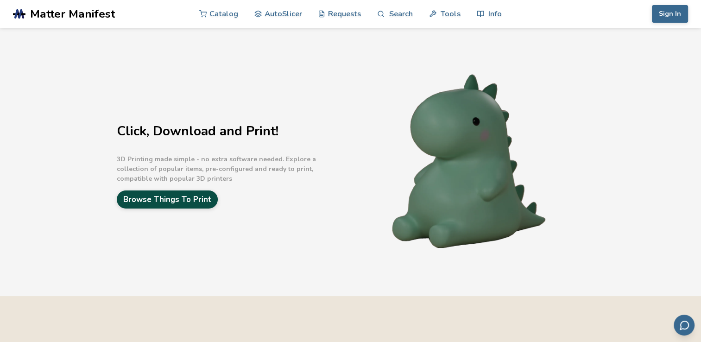
click at [137, 205] on link "Browse Things To Print" at bounding box center [167, 199] width 101 height 18
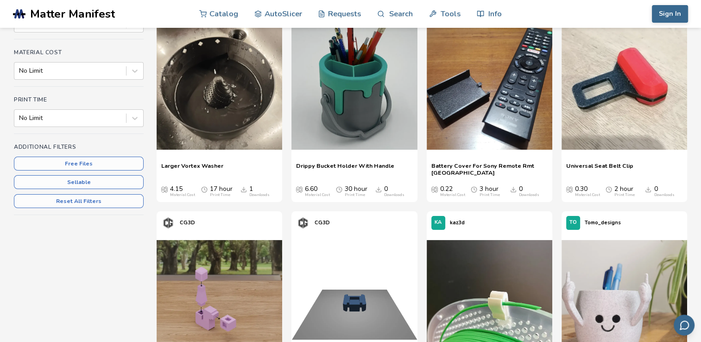
scroll to position [167, 0]
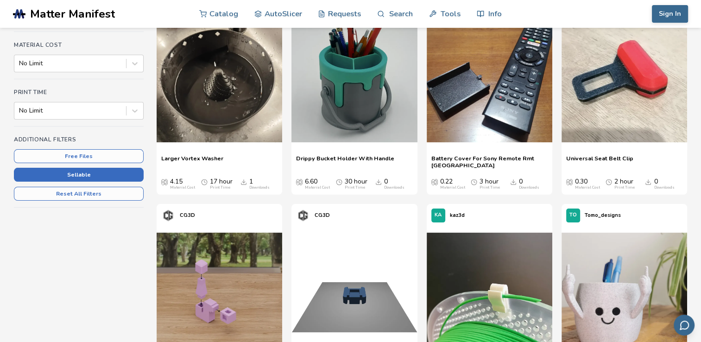
click at [83, 176] on button "Sellable" at bounding box center [79, 175] width 130 height 14
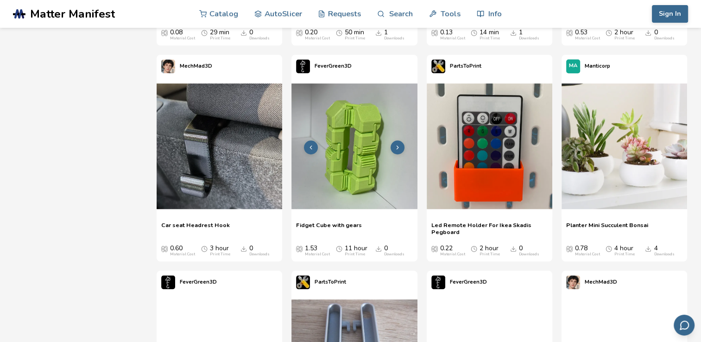
scroll to position [14739, 0]
